Goal: Task Accomplishment & Management: Manage account settings

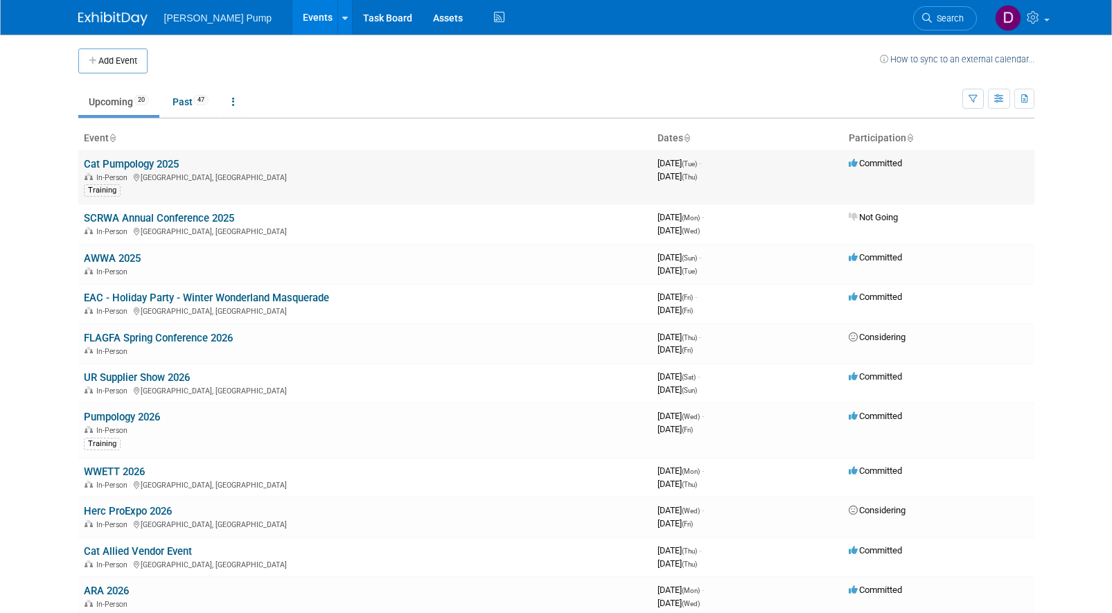
click at [149, 164] on link "Cat Pumpology 2025" at bounding box center [131, 164] width 95 height 12
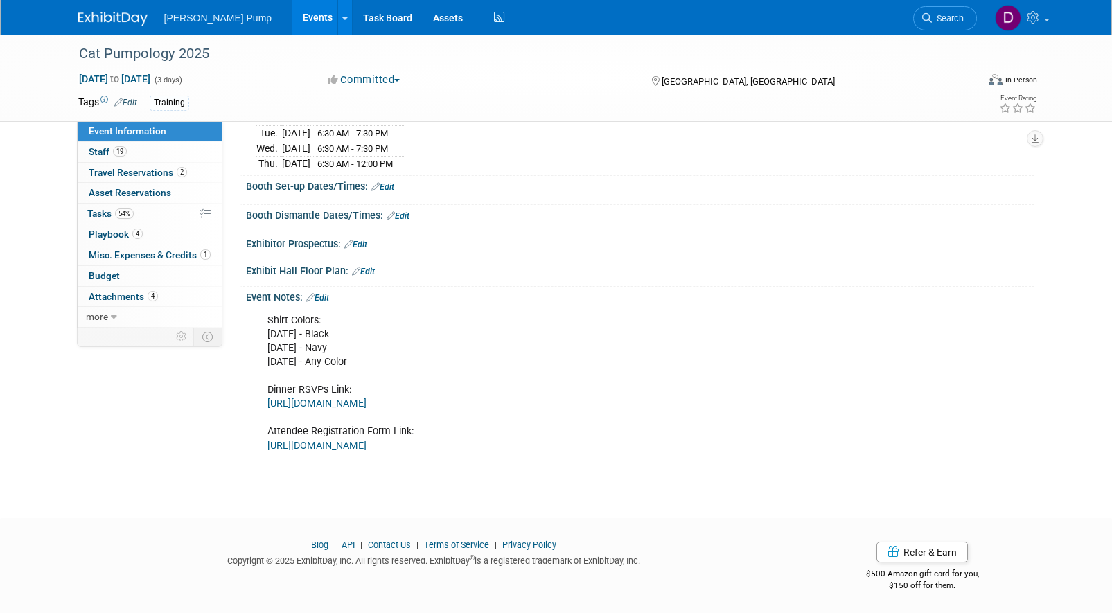
scroll to position [157, 0]
click at [366, 441] on link "https://docs.google.com/spreadsheets/d/1F5aeDXCvskBUoCl8osifMppLf7ZovcyBcaisutv…" at bounding box center [316, 445] width 99 height 12
click at [102, 214] on span "Tasks 54%" at bounding box center [110, 213] width 46 height 11
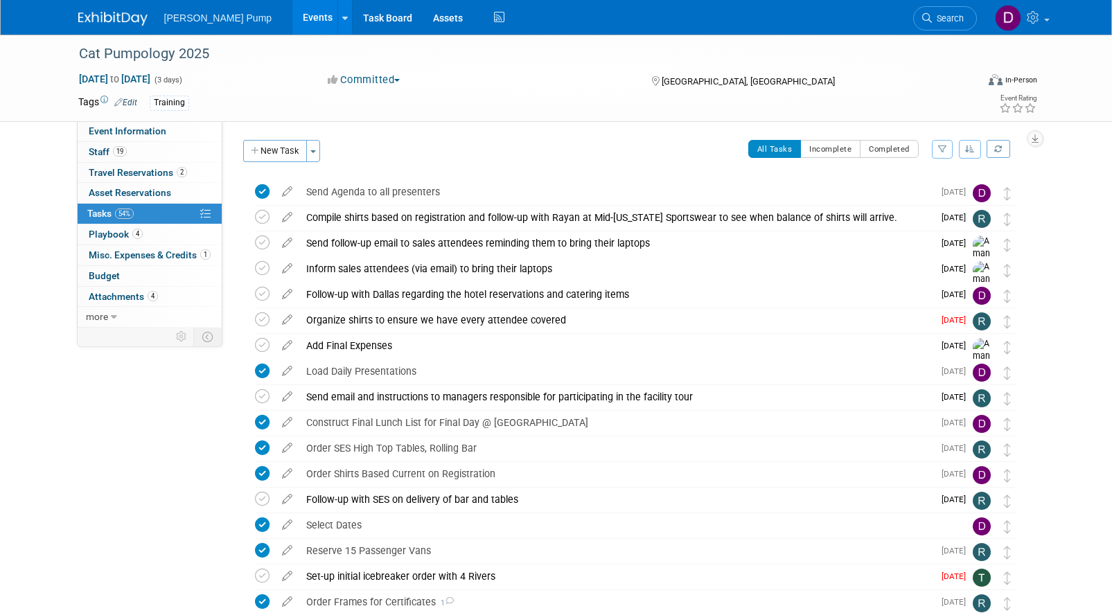
click at [938, 148] on icon "button" at bounding box center [942, 149] width 9 height 8
click at [934, 192] on select "-- Select Assignee -- All unassigned tasks Assigned to me Allan Curry Amanda Sm…" at bounding box center [884, 193] width 114 height 19
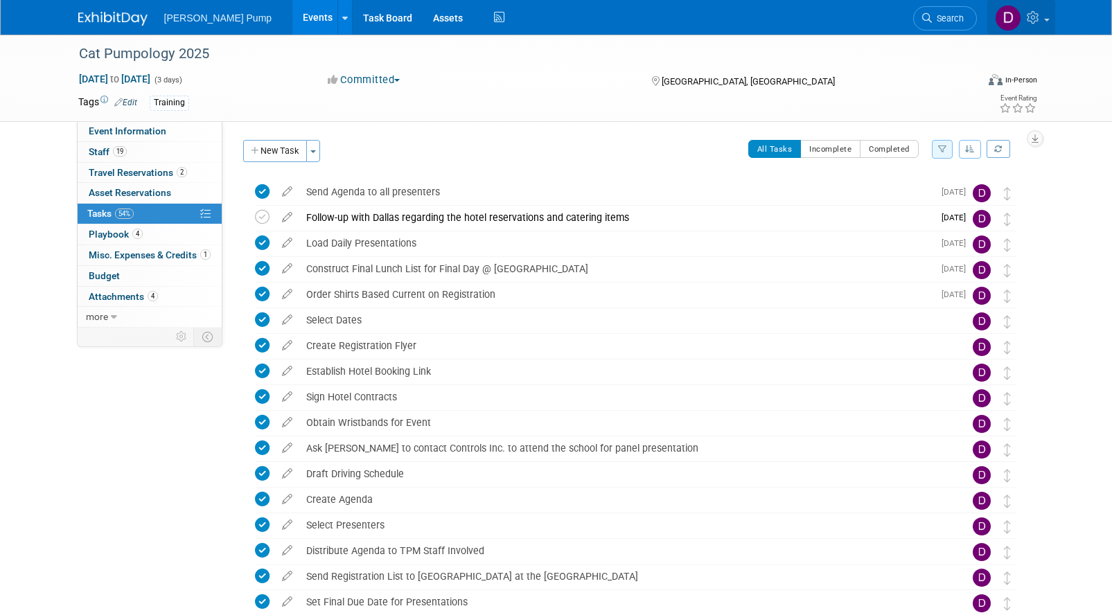
click at [1045, 20] on span at bounding box center [1047, 20] width 6 height 3
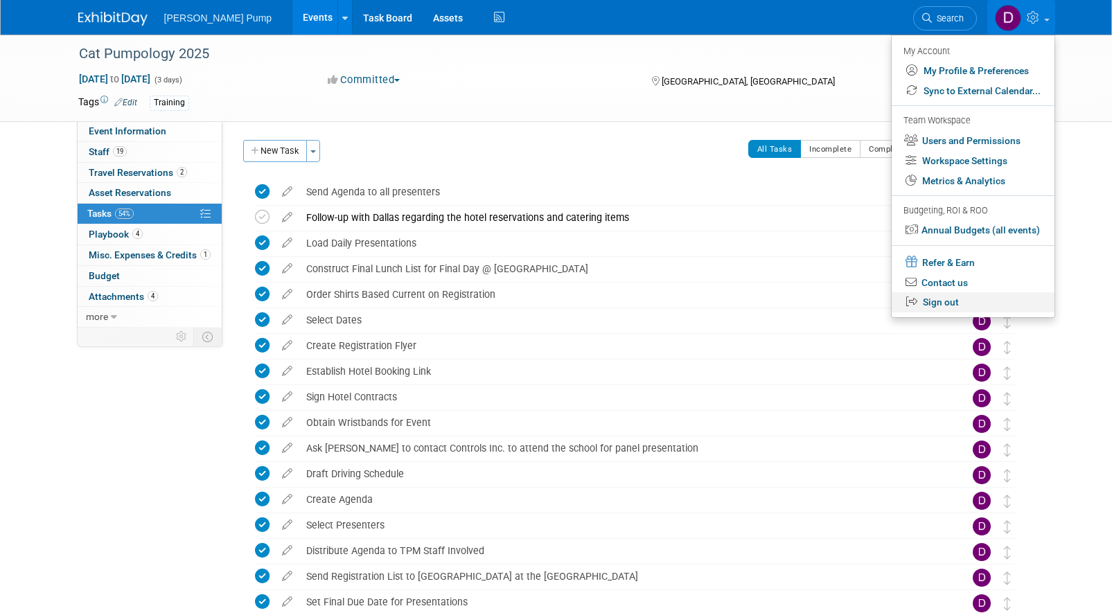
click at [950, 299] on link "Sign out" at bounding box center [972, 302] width 163 height 20
